Goal: Task Accomplishment & Management: Use online tool/utility

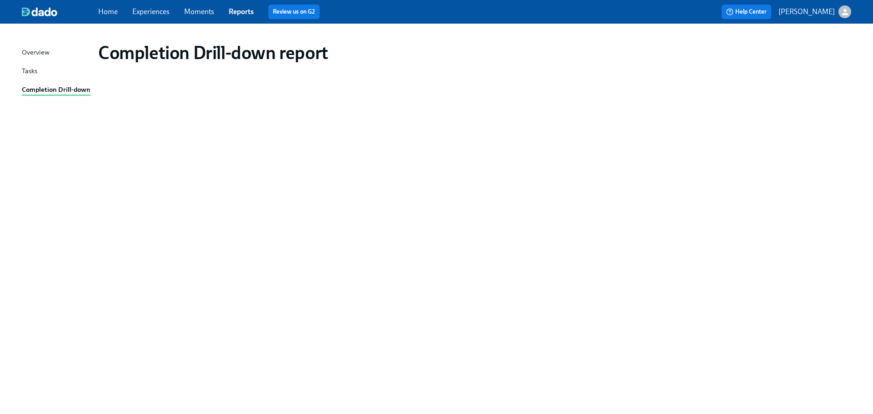
click at [150, 11] on link "Experiences" at bounding box center [150, 11] width 37 height 9
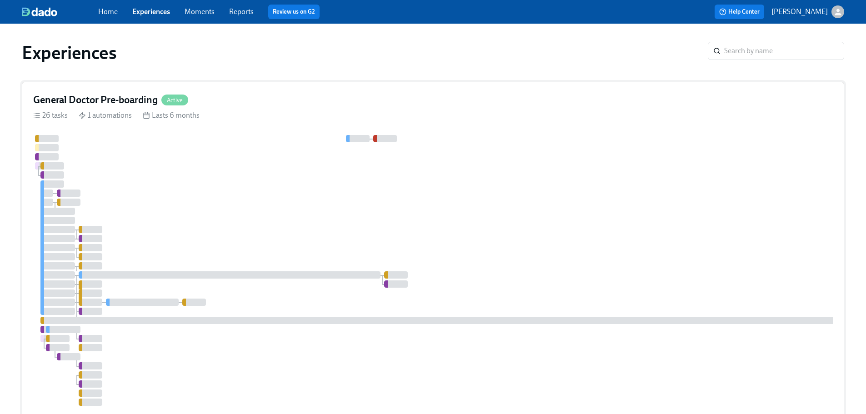
click at [299, 118] on div "26 tasks 1 automations Lasts 6 months" at bounding box center [432, 115] width 799 height 10
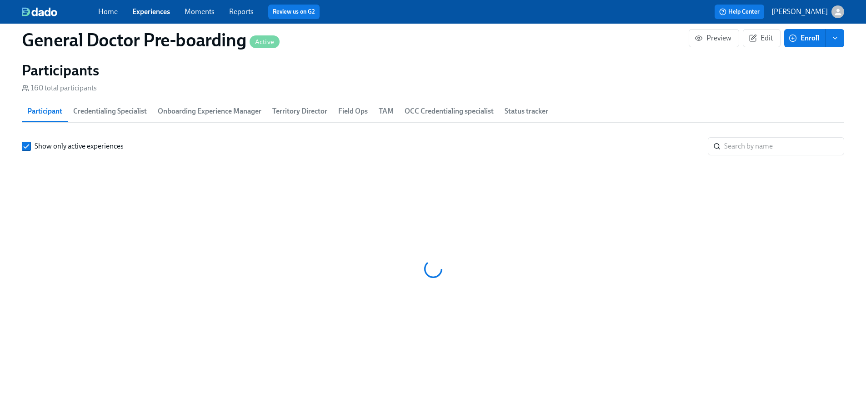
scroll to position [0, 23300]
click at [731, 155] on input "search" at bounding box center [784, 146] width 120 height 18
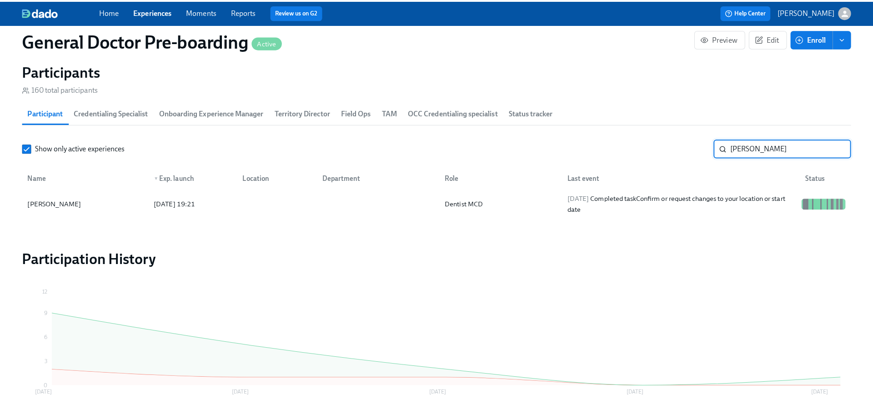
scroll to position [1364, 0]
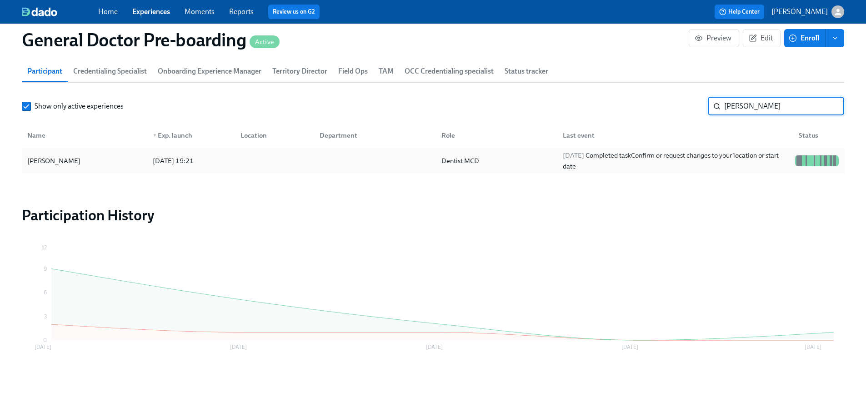
type input "[PERSON_NAME]"
click at [70, 166] on div "[PERSON_NAME]" at bounding box center [54, 160] width 60 height 11
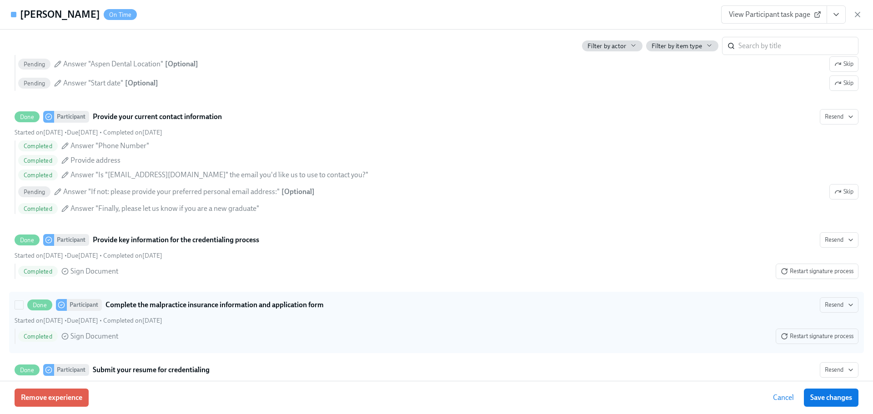
scroll to position [954, 0]
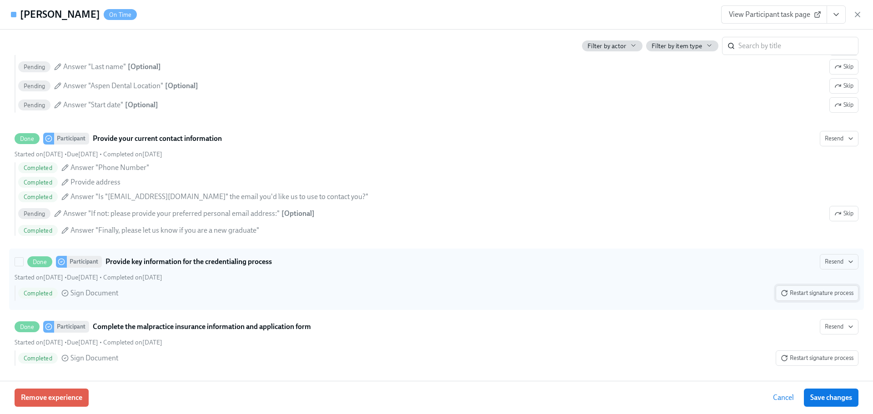
click at [826, 298] on span "Restart signature process" at bounding box center [816, 293] width 73 height 9
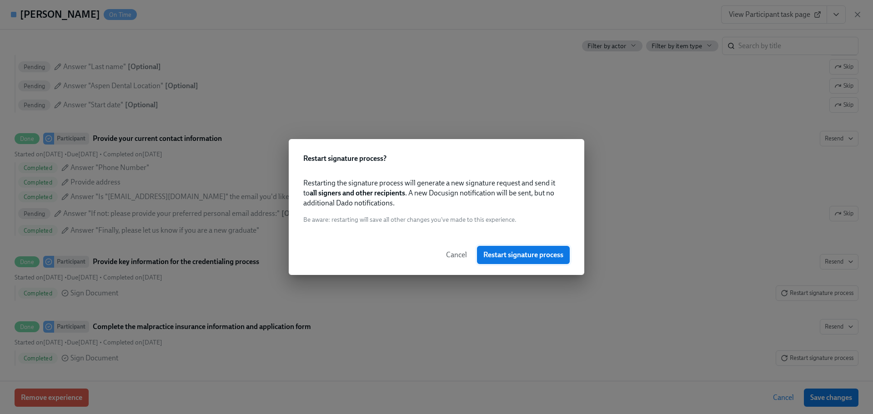
click at [500, 254] on span "Restart signature process" at bounding box center [523, 254] width 80 height 9
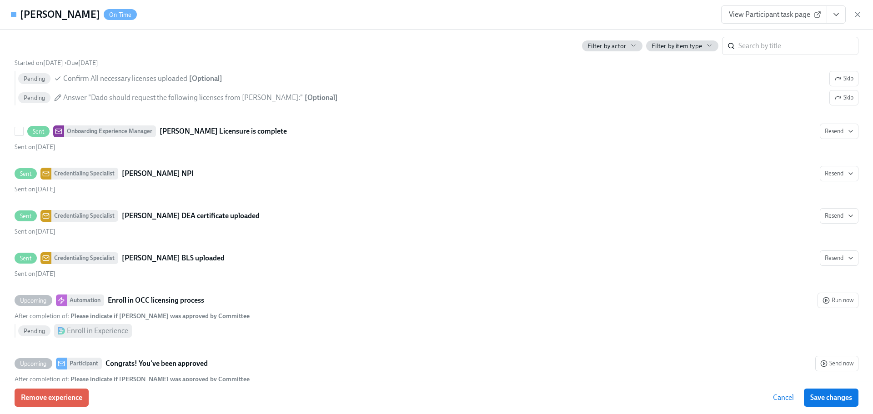
scroll to position [2773, 0]
